Goal: Transaction & Acquisition: Book appointment/travel/reservation

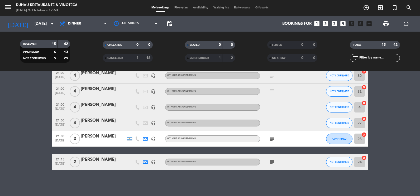
scroll to position [207, 0]
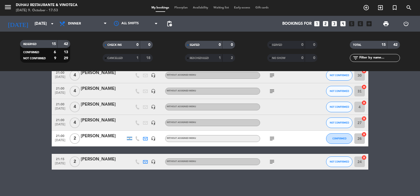
click at [273, 140] on icon "subject" at bounding box center [272, 139] width 6 height 6
click at [381, 9] on icon "exit_to_app" at bounding box center [380, 7] width 6 height 6
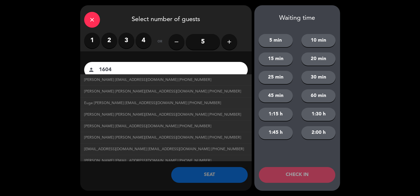
type input "1604"
click at [110, 44] on label "2" at bounding box center [109, 41] width 16 height 16
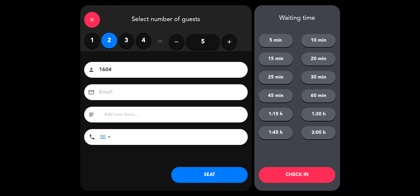
click at [209, 176] on button "SEAT" at bounding box center [209, 175] width 77 height 16
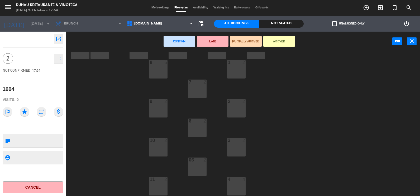
scroll to position [53, 0]
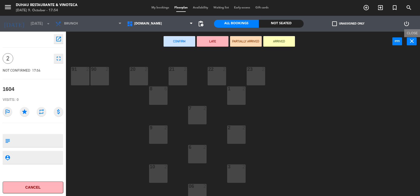
click at [416, 44] on button "close" at bounding box center [412, 41] width 10 height 8
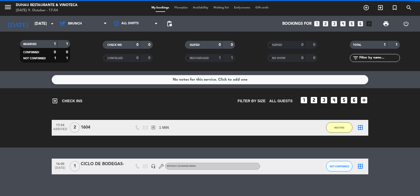
drag, startPoint x: 87, startPoint y: 121, endPoint x: 117, endPoint y: 127, distance: 31.0
click at [117, 127] on div "1604" at bounding box center [103, 127] width 45 height 7
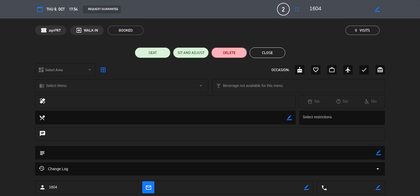
click at [227, 55] on button "DELETE" at bounding box center [229, 52] width 36 height 11
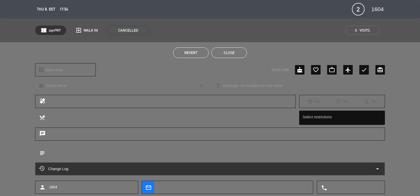
click at [227, 54] on button "Close" at bounding box center [229, 52] width 36 height 11
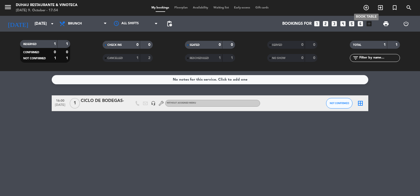
click at [369, 6] on icon "add_circle_outline" at bounding box center [366, 7] width 6 height 6
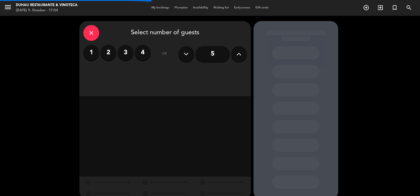
click at [110, 54] on label "2" at bounding box center [109, 53] width 16 height 16
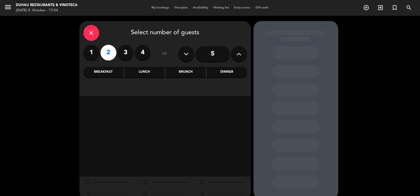
click at [227, 69] on div "Dinner" at bounding box center [227, 72] width 40 height 11
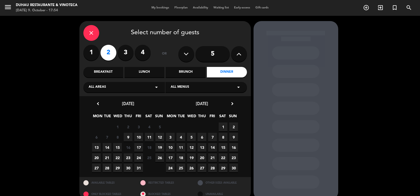
click at [127, 138] on span "9" at bounding box center [128, 137] width 9 height 9
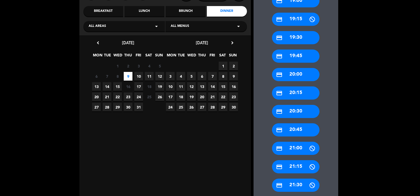
scroll to position [61, 0]
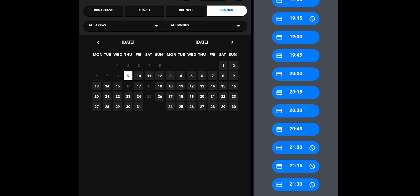
click at [305, 132] on div "credit_card 20:45" at bounding box center [295, 129] width 47 height 13
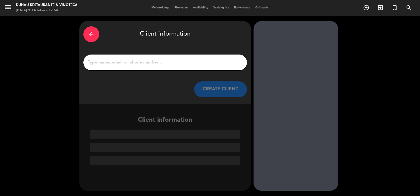
scroll to position [0, 0]
click at [140, 61] on input "1" at bounding box center [165, 62] width 156 height 7
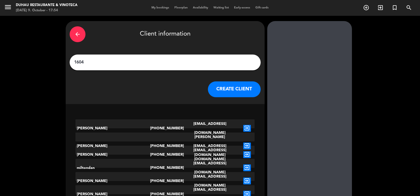
type input "1604"
click at [219, 88] on button "CREATE CLIENT" at bounding box center [234, 90] width 53 height 16
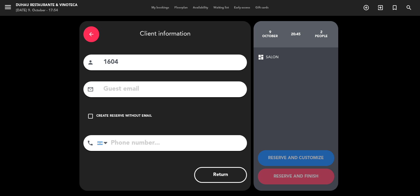
drag, startPoint x: 91, startPoint y: 116, endPoint x: 154, endPoint y: 127, distance: 64.5
click at [92, 116] on icon "check_box_outline_blank" at bounding box center [90, 116] width 6 height 6
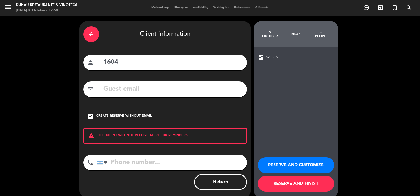
click at [311, 184] on button "RESERVE AND FINISH" at bounding box center [296, 184] width 77 height 16
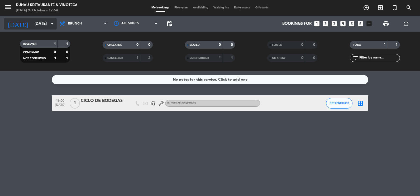
click at [51, 26] on icon "arrow_drop_down" at bounding box center [52, 24] width 6 height 6
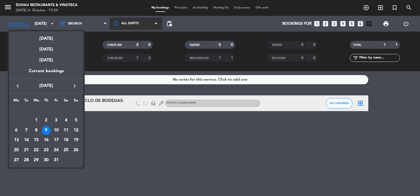
drag, startPoint x: 136, startPoint y: 23, endPoint x: 129, endPoint y: 24, distance: 6.9
click at [132, 24] on div at bounding box center [210, 98] width 420 height 196
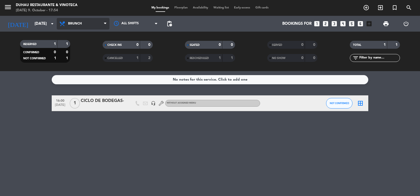
click at [104, 22] on icon at bounding box center [105, 24] width 2 height 4
click at [87, 84] on ng-component "menu Duhau Restaurante & Vinoteca [DATE] 9. October - 17:54 My bookings Floorpl…" at bounding box center [210, 98] width 420 height 196
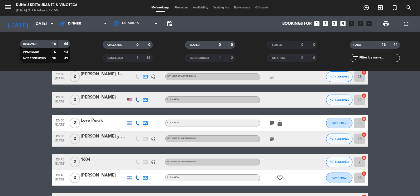
scroll to position [91, 0]
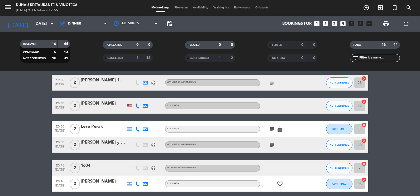
click at [271, 129] on icon "subject" at bounding box center [272, 129] width 6 height 6
click at [272, 147] on icon "subject" at bounding box center [272, 145] width 6 height 6
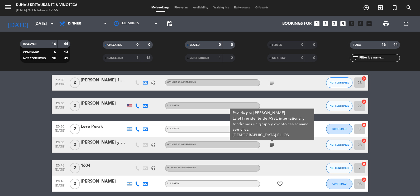
click at [292, 146] on div "subject Pedida por [PERSON_NAME] el Presidente de ASSE international y tendremo…" at bounding box center [283, 145] width 47 height 16
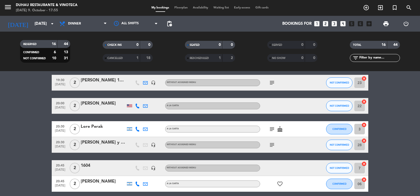
click at [273, 128] on icon "subject" at bounding box center [272, 129] width 6 height 6
click at [271, 147] on icon "subject" at bounding box center [272, 145] width 6 height 6
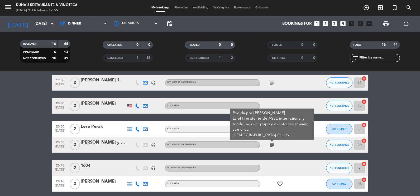
click at [295, 145] on div "subject Pedida por [PERSON_NAME] el Presidente de ASSE international y tendremo…" at bounding box center [283, 145] width 47 height 16
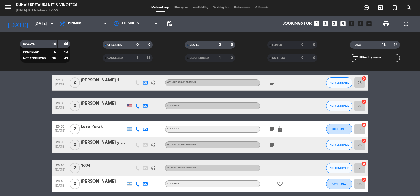
click at [271, 130] on icon "subject" at bounding box center [272, 129] width 6 height 6
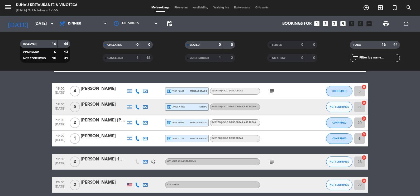
scroll to position [39, 0]
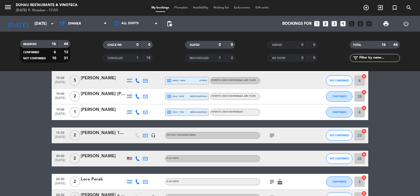
click at [273, 134] on icon "subject" at bounding box center [272, 135] width 6 height 6
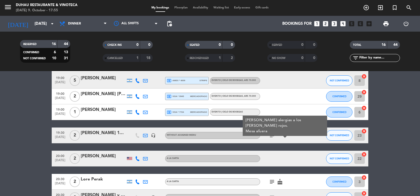
drag, startPoint x: 273, startPoint y: 134, endPoint x: 286, endPoint y: 142, distance: 15.4
click at [286, 142] on div "subject [PERSON_NAME] alergias a los [PERSON_NAME] rojos. Mesa afuera" at bounding box center [283, 136] width 47 height 16
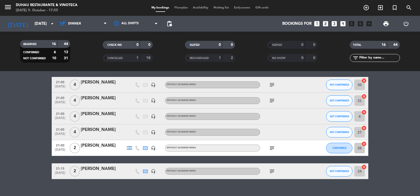
scroll to position [223, 0]
